Goal: Task Accomplishment & Management: Manage account settings

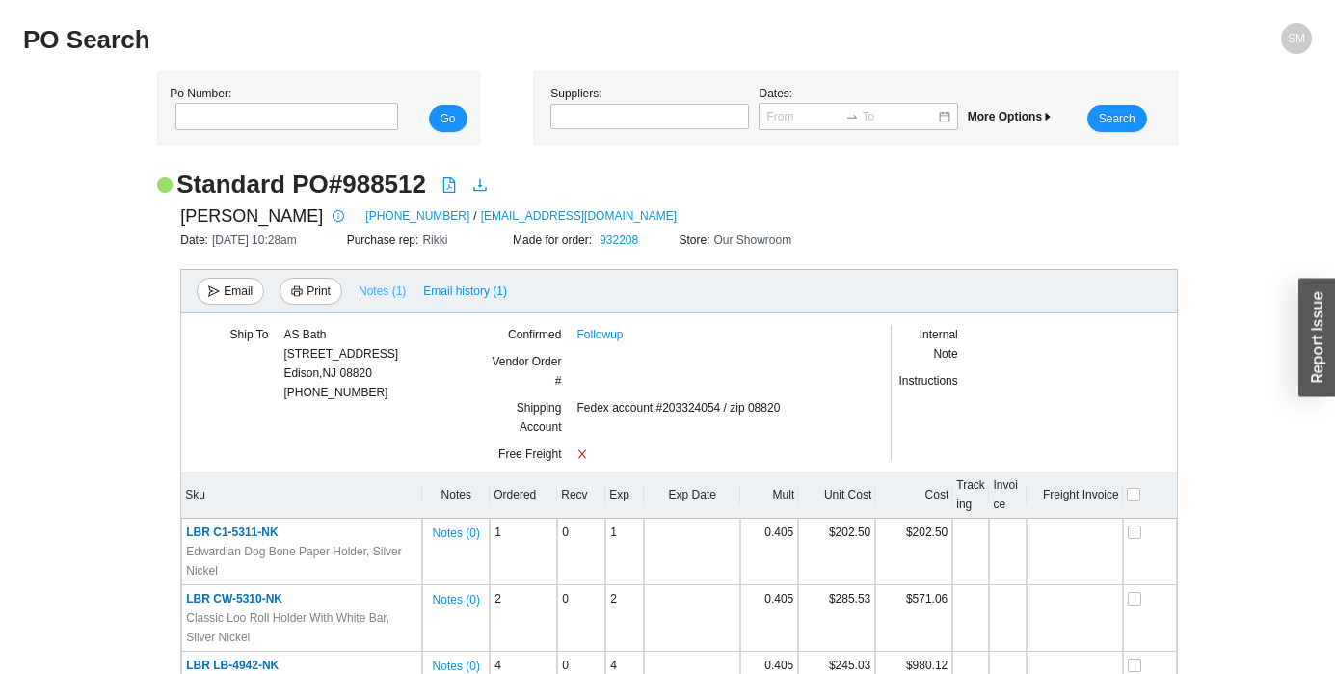
click at [383, 297] on span "Notes ( 1 )" at bounding box center [381, 290] width 47 height 19
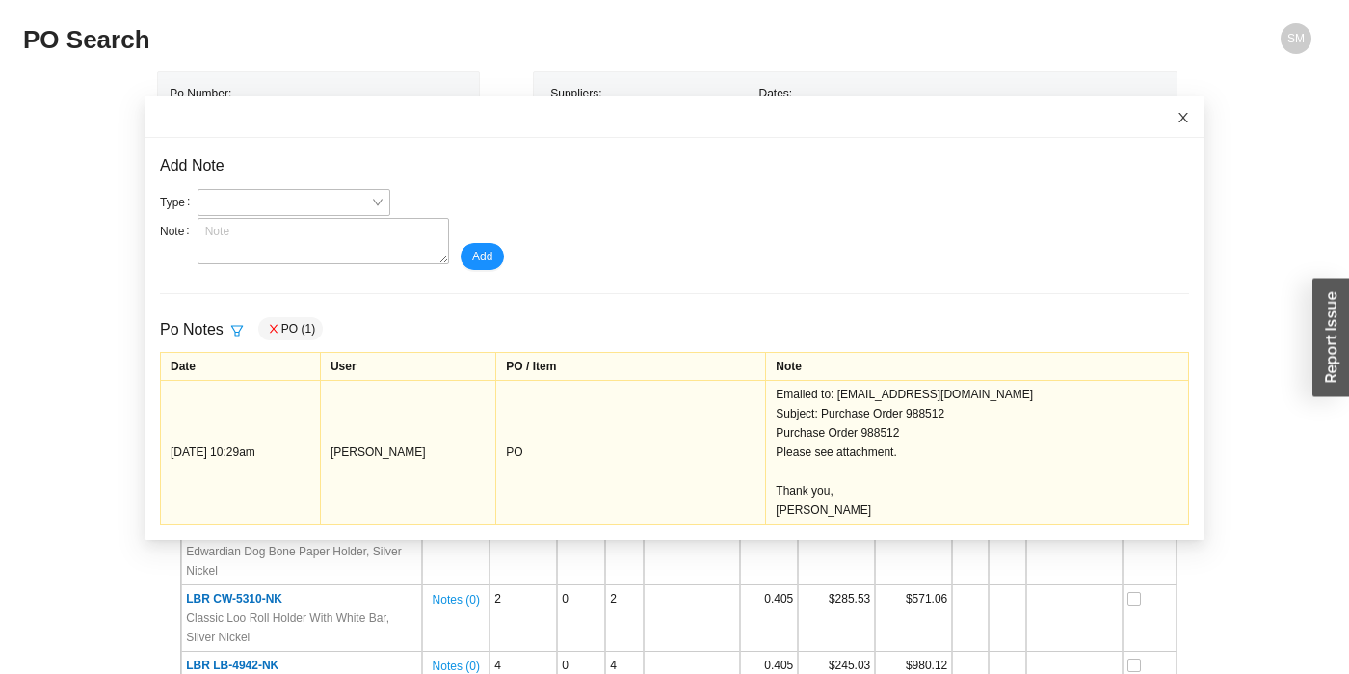
drag, startPoint x: 1166, startPoint y: 121, endPoint x: 1159, endPoint y: 138, distance: 17.7
click at [1177, 119] on icon "close" at bounding box center [1183, 117] width 13 height 13
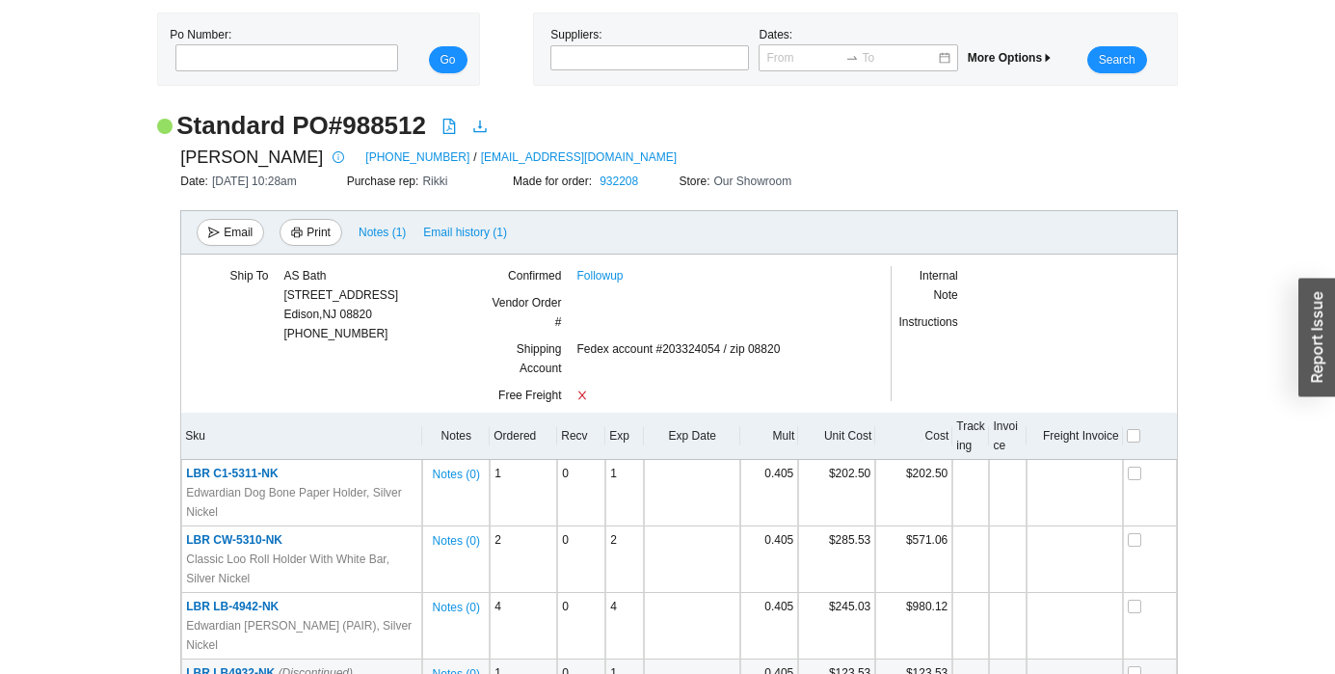
scroll to position [12, 0]
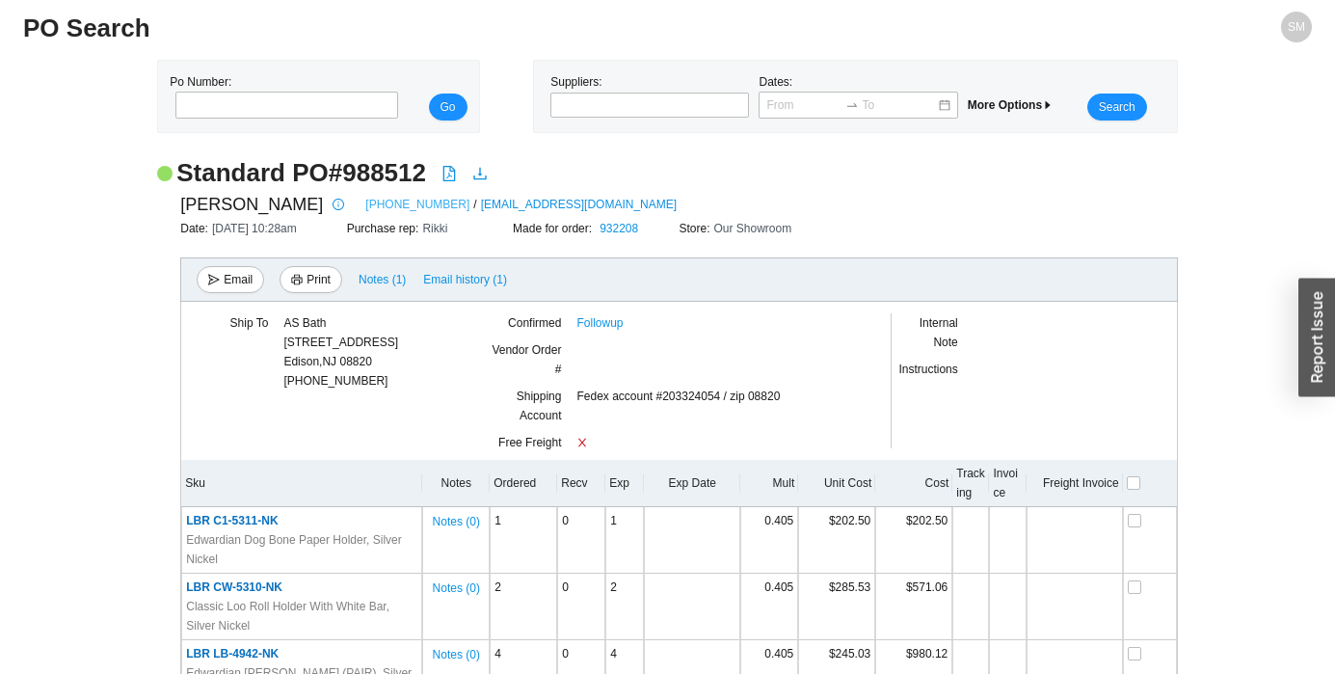
click at [382, 202] on link "[PHONE_NUMBER]" at bounding box center [417, 204] width 104 height 19
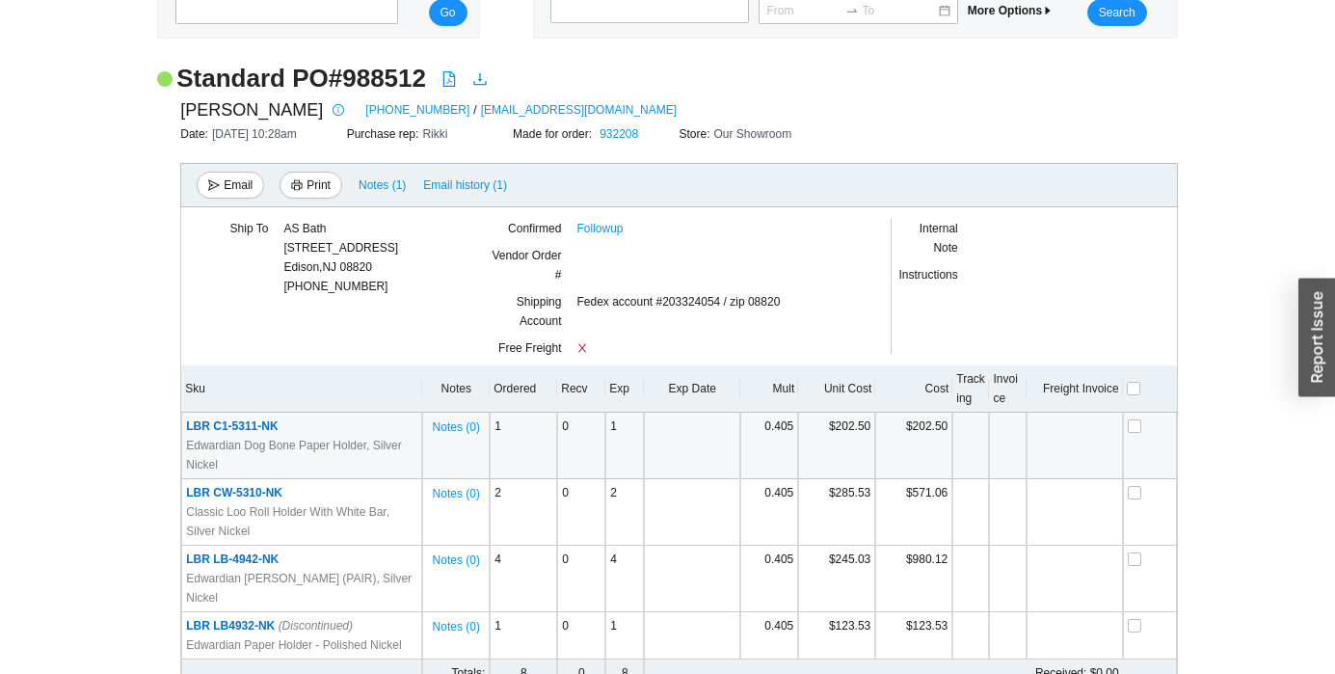
scroll to position [0, 0]
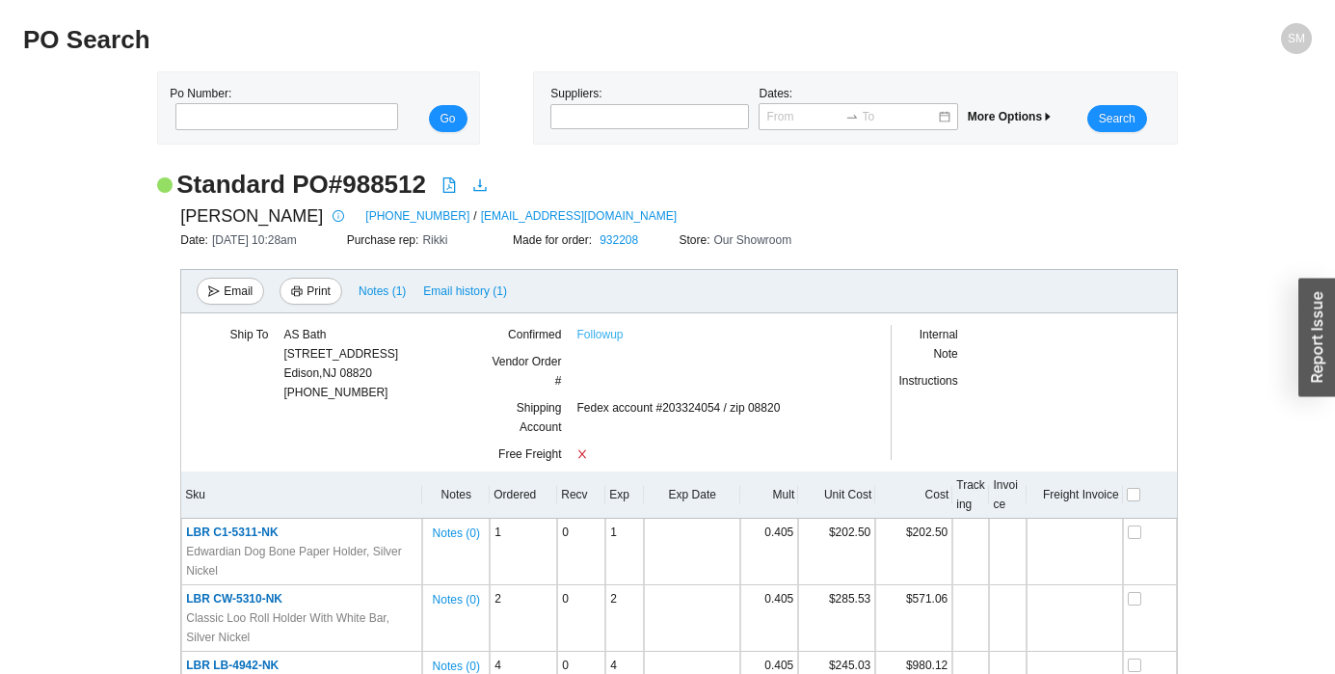
click at [617, 334] on link "Followup" at bounding box center [599, 334] width 46 height 19
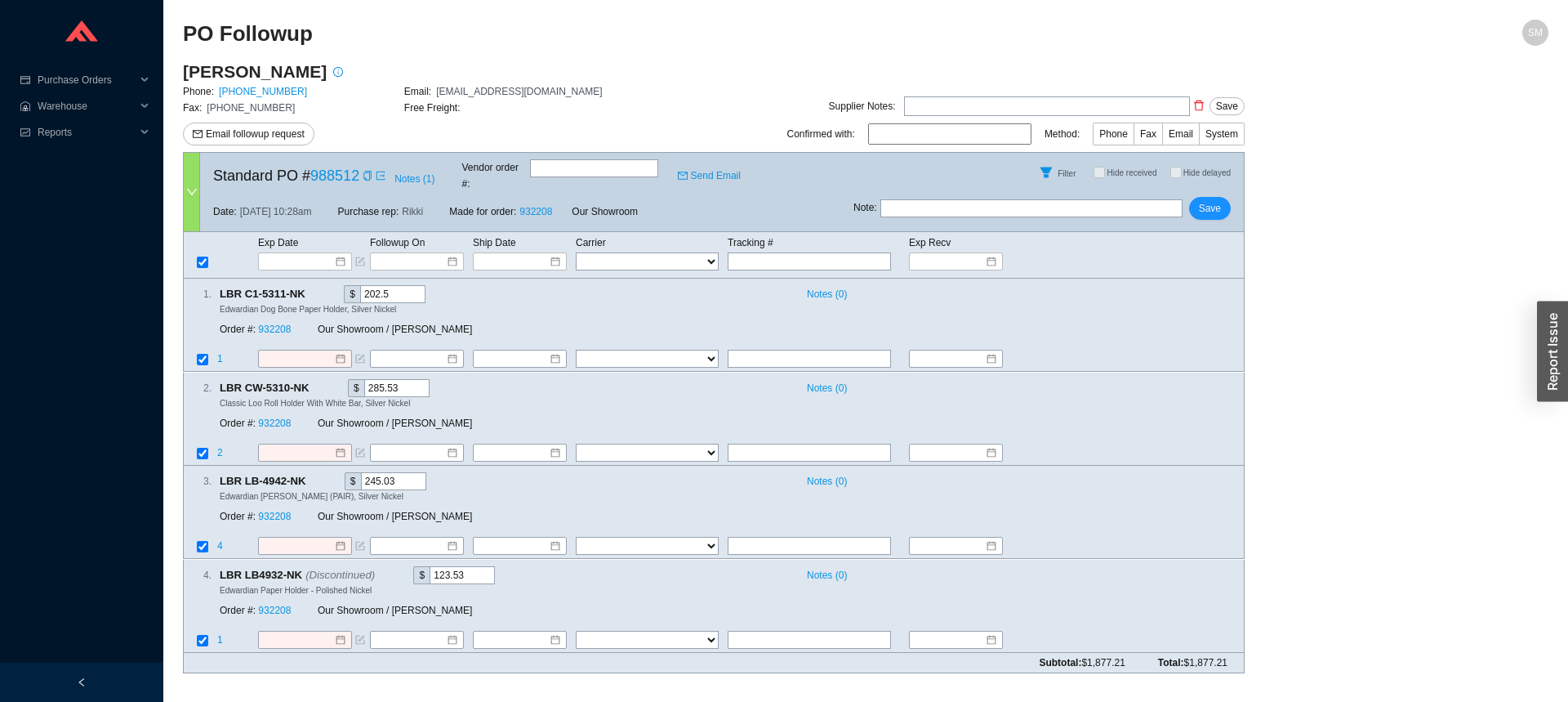
click at [915, 99] on input "text" at bounding box center [1047, 106] width 286 height 20
click at [952, 200] on input "text" at bounding box center [1031, 208] width 303 height 18
click at [929, 199] on input "Expected tp ship out in 3-5 business days" at bounding box center [1031, 208] width 303 height 18
click at [933, 199] on input "Expected tp ship out in 3-5 business days" at bounding box center [1031, 208] width 303 height 18
type input "Expected to ship out in 3-5 business days"
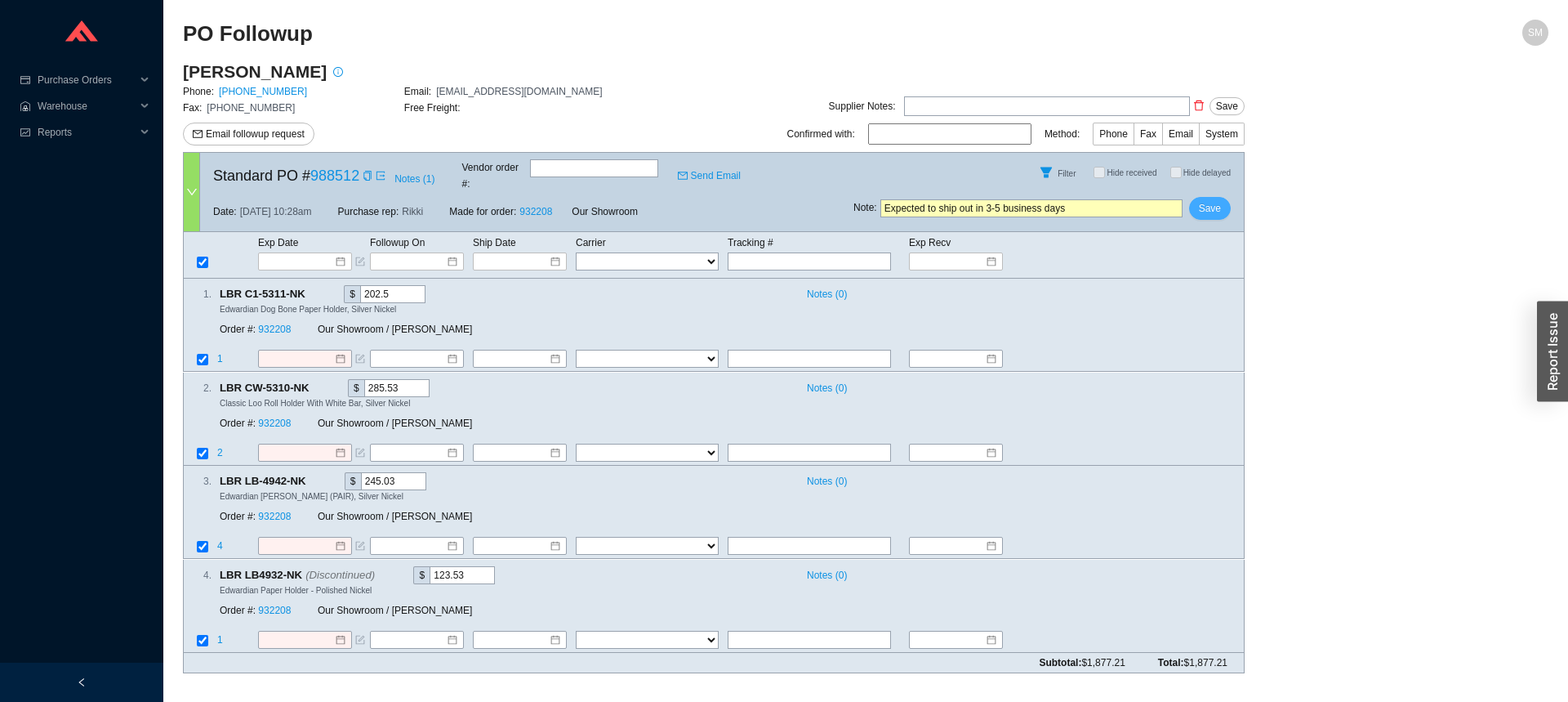
click at [1209, 200] on span "Save" at bounding box center [1210, 208] width 22 height 16
click at [1215, 203] on span "Save" at bounding box center [1210, 208] width 22 height 16
click at [1271, 154] on span "Yes" at bounding box center [1270, 150] width 16 height 16
click at [420, 170] on span "Notes ( 1 )" at bounding box center [414, 178] width 40 height 16
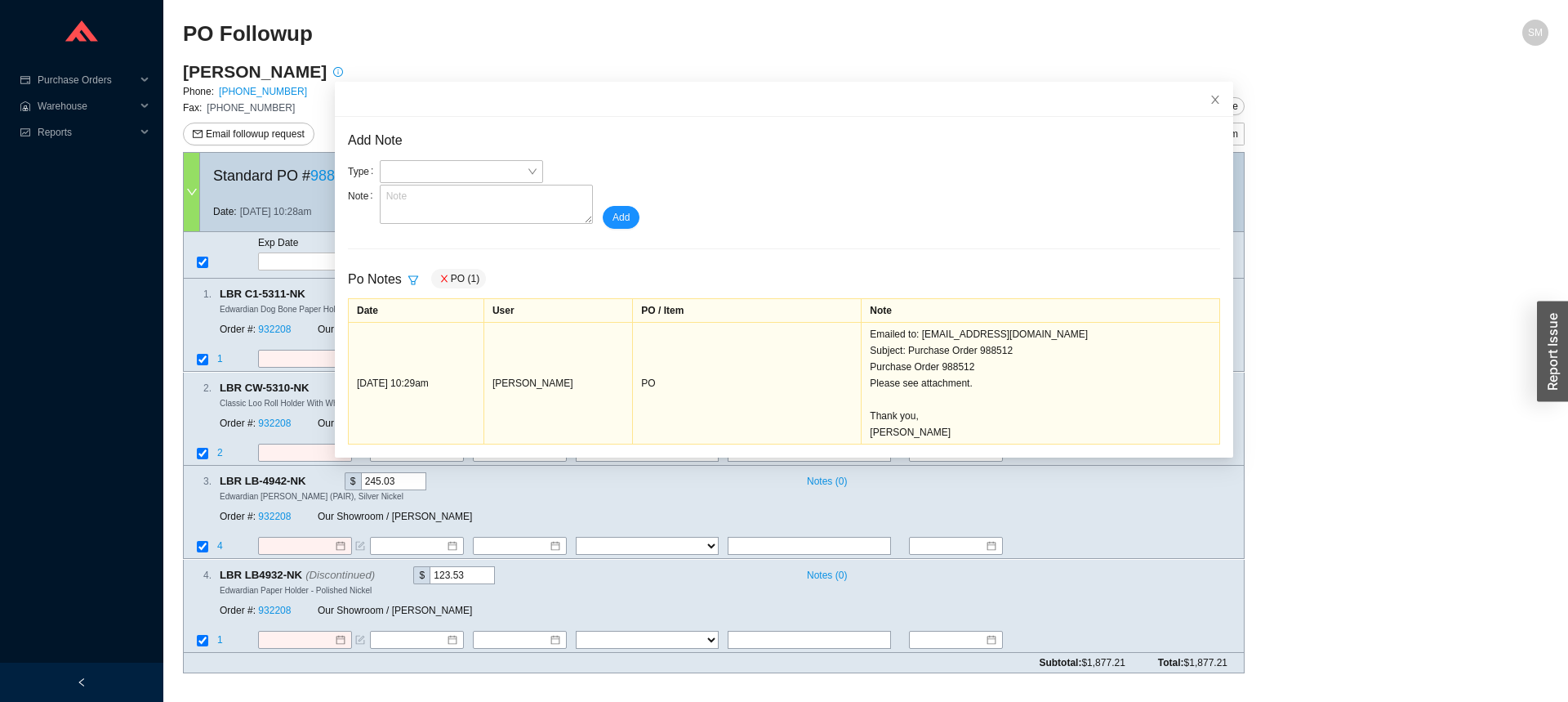
click at [688, 337] on td "PO" at bounding box center [748, 383] width 229 height 122
click at [1209, 100] on icon "close" at bounding box center [1215, 99] width 11 height 11
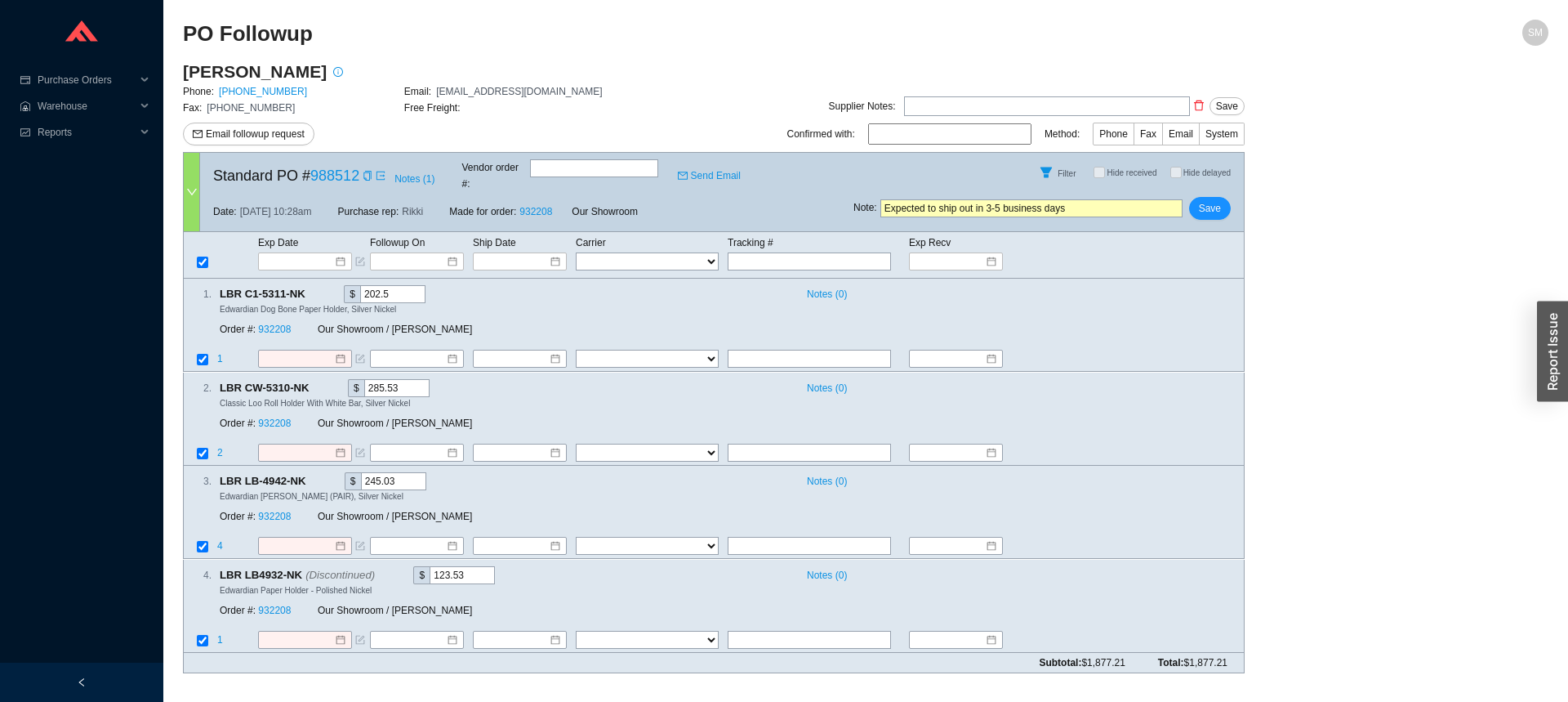
click at [1101, 199] on input "Expected to ship out in 3-5 business days" at bounding box center [1031, 208] width 303 height 18
click at [1103, 199] on input "Expected to ship out in 3-5 business days" at bounding box center [1031, 208] width 303 height 18
click at [1194, 101] on span "delete" at bounding box center [1198, 105] width 16 height 11
click at [1204, 110] on icon "delete" at bounding box center [1199, 106] width 10 height 11
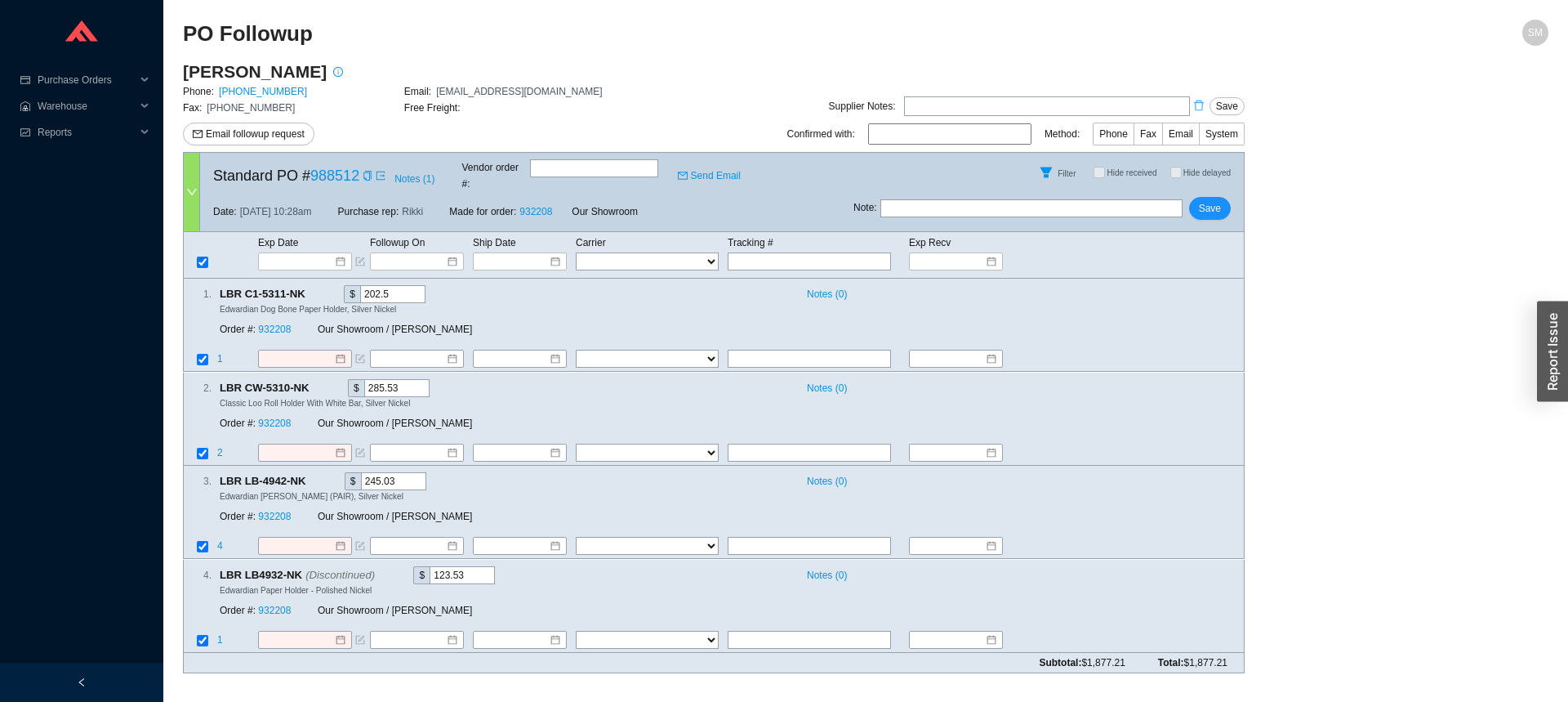
click at [1197, 100] on icon "delete" at bounding box center [1198, 105] width 11 height 11
click at [1231, 110] on span "Save" at bounding box center [1227, 106] width 22 height 16
click at [1355, 189] on main "Lefroy Brooks Phone: 718-302-5292 Email: customerservice@lefroybrooksusa.com Fa…" at bounding box center [865, 373] width 1365 height 626
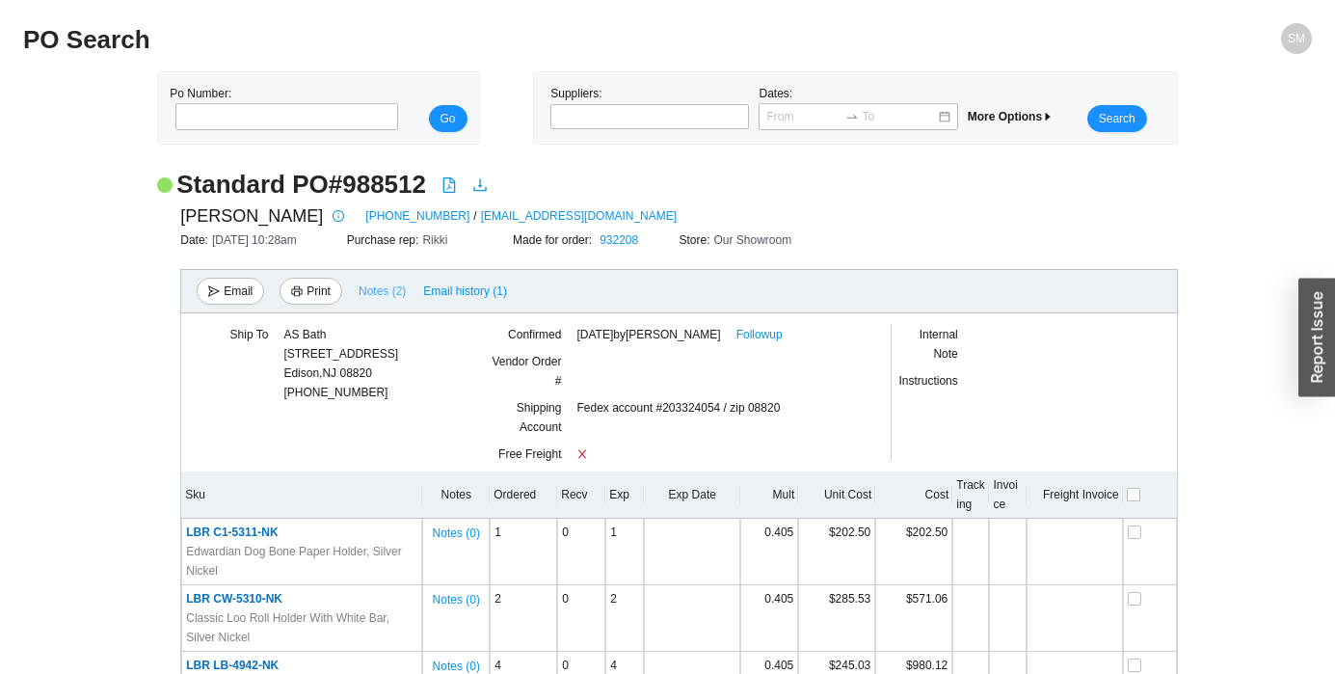
click at [388, 291] on span "Notes ( 2 )" at bounding box center [381, 290] width 47 height 19
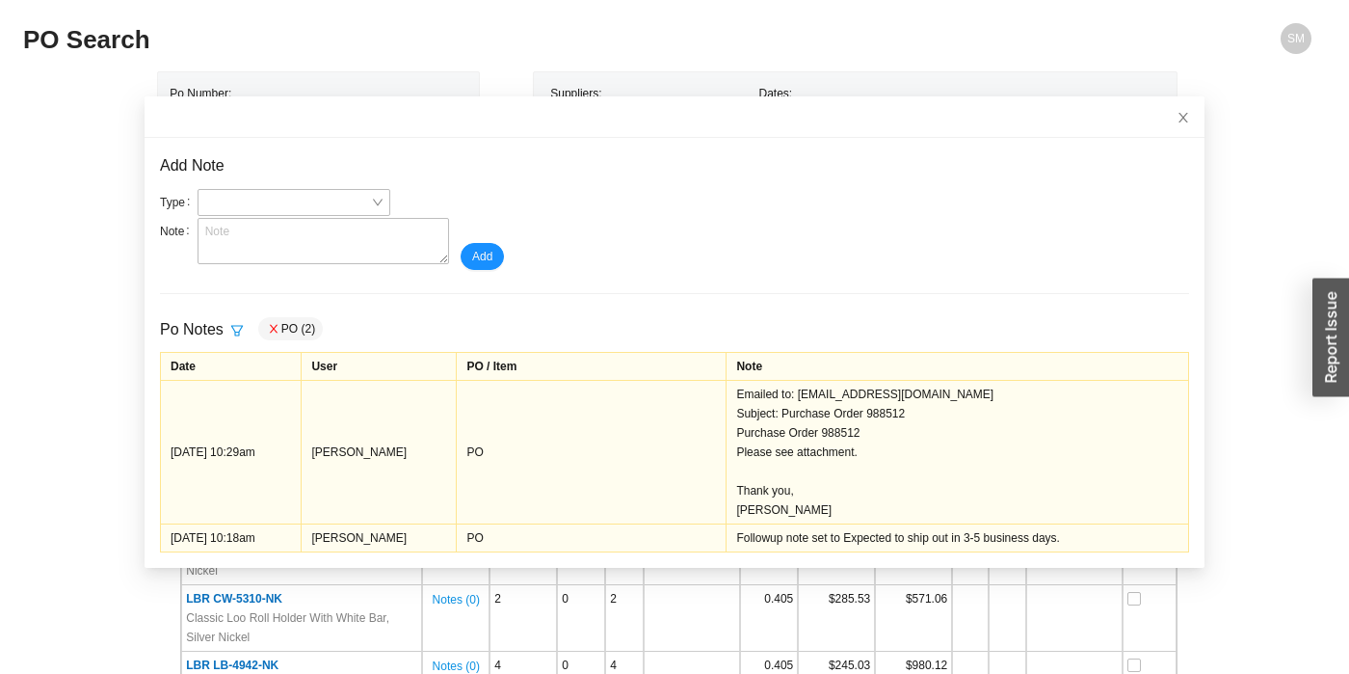
click at [585, 538] on td "PO" at bounding box center [592, 537] width 270 height 28
click at [889, 539] on div "Followup note set to Expected to ship out in 3-5 business days." at bounding box center [957, 537] width 442 height 19
click at [253, 229] on textarea at bounding box center [324, 241] width 252 height 46
click at [280, 195] on span at bounding box center [293, 202] width 177 height 25
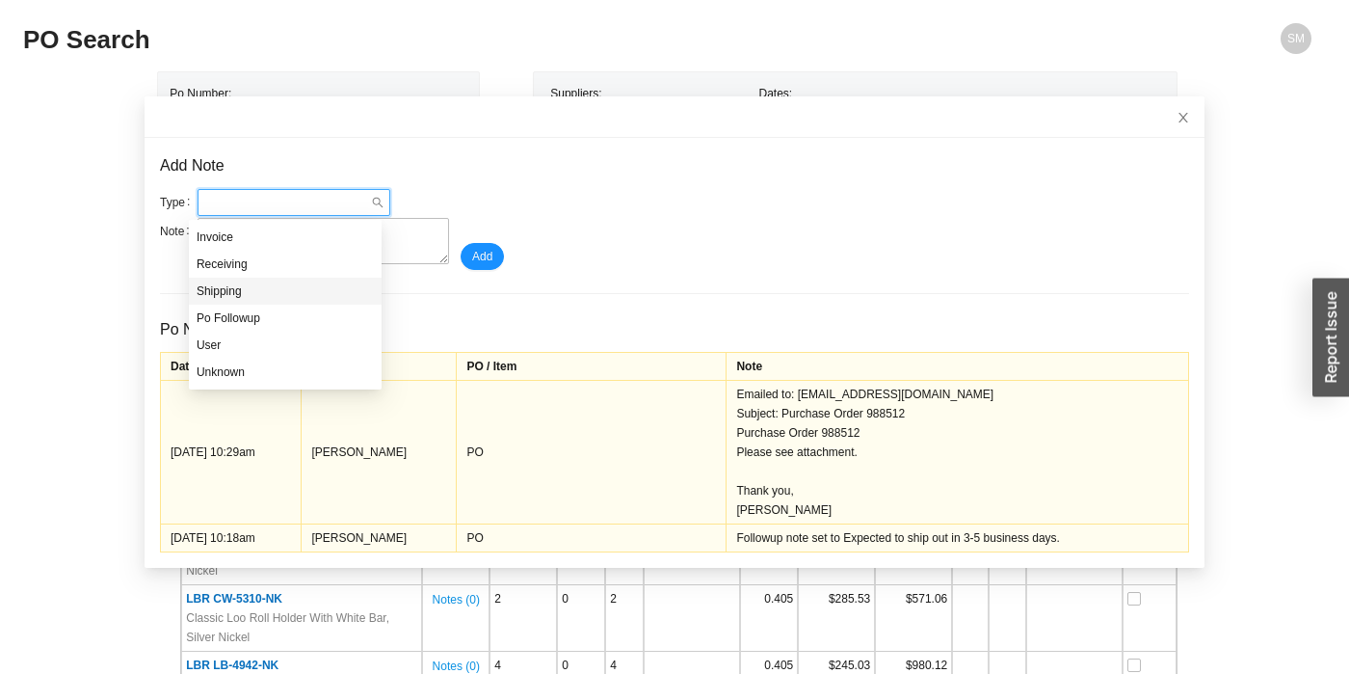
click at [276, 289] on div "Shipping" at bounding box center [285, 290] width 177 height 17
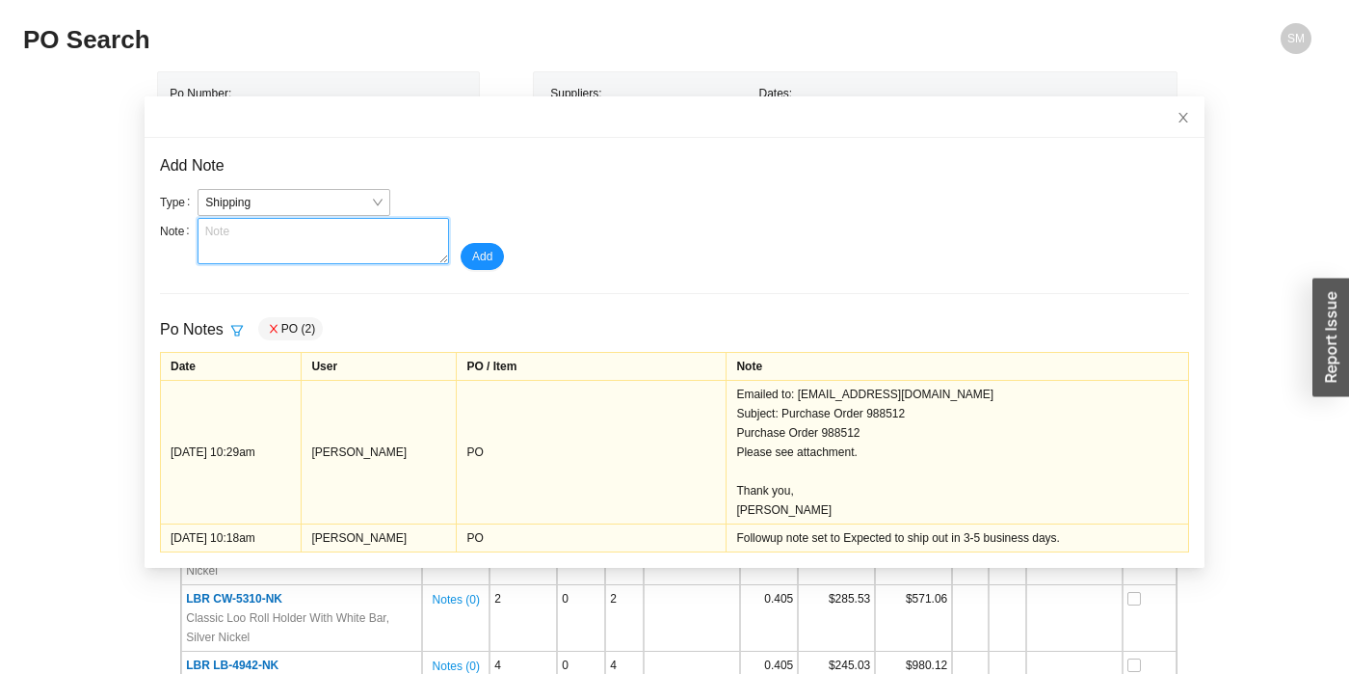
click at [239, 245] on textarea at bounding box center [324, 241] width 252 height 46
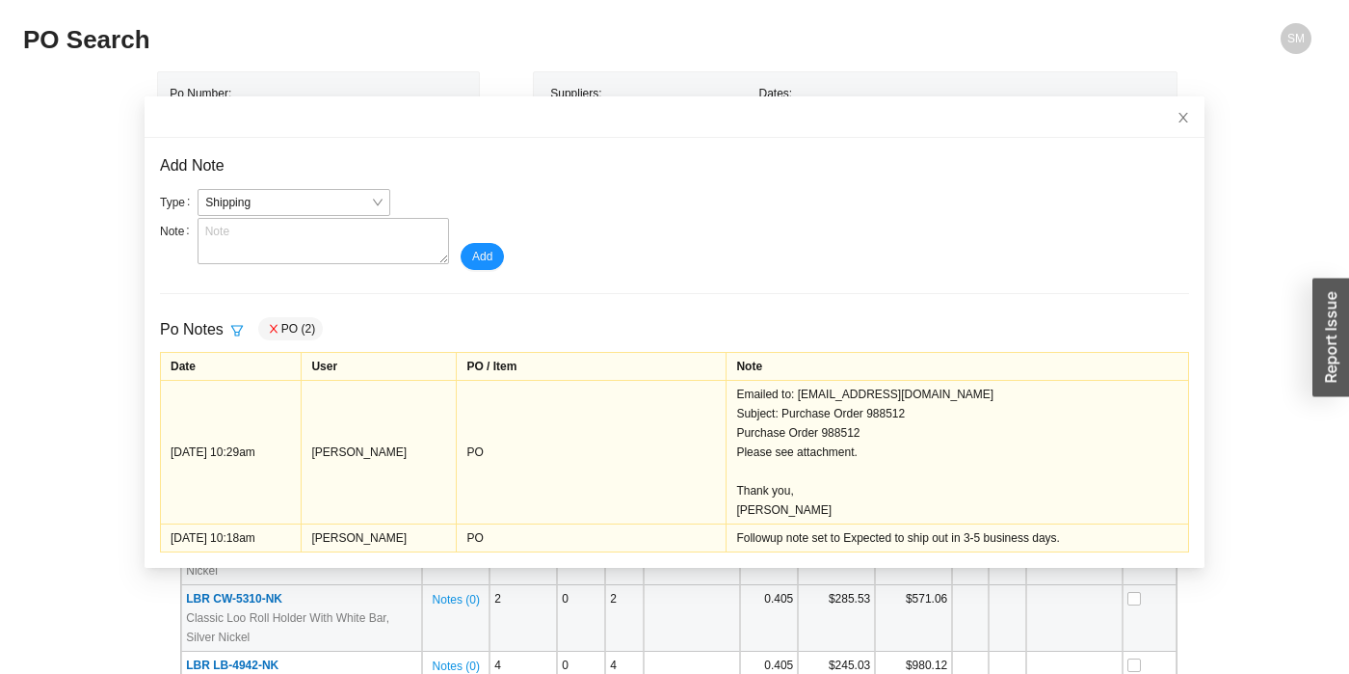
drag, startPoint x: 966, startPoint y: 596, endPoint x: 960, endPoint y: 574, distance: 22.0
click at [960, 574] on tbody "LBR C1-5311-NK Edwardian Dog Bone Paper Holder, Silver Nickel Notes ( 0 ) 1 0 1…" at bounding box center [678, 641] width 995 height 247
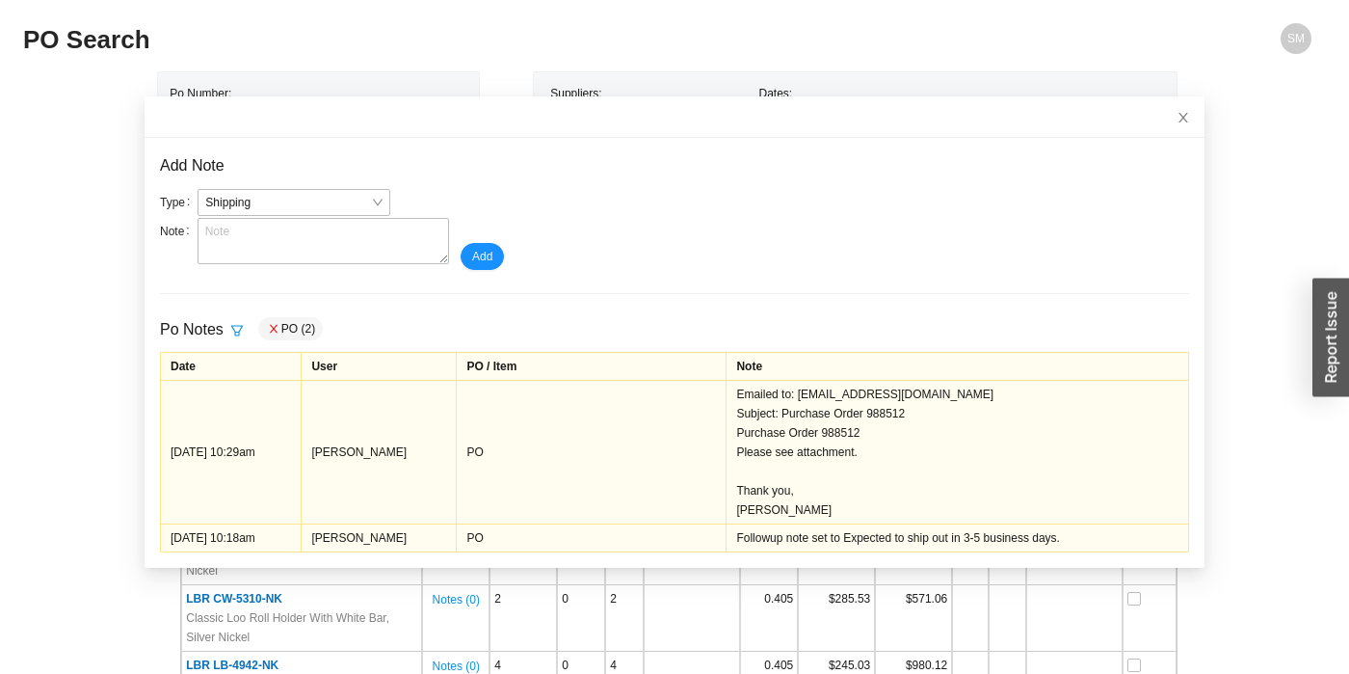
click at [1006, 533] on div "Followup note set to Expected to ship out in 3-5 business days." at bounding box center [957, 537] width 442 height 19
click at [1162, 128] on span "Close" at bounding box center [1183, 117] width 42 height 42
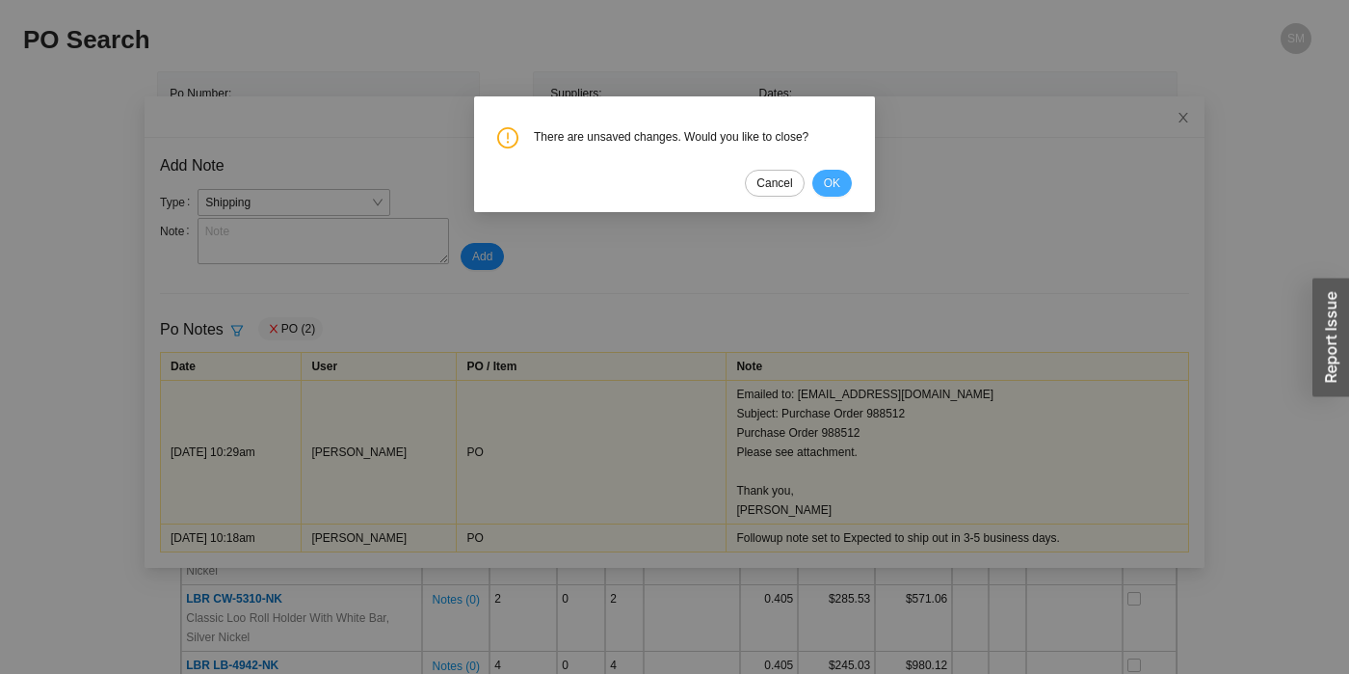
click at [836, 187] on span "OK" at bounding box center [832, 182] width 16 height 19
